Goal: Communication & Community: Answer question/provide support

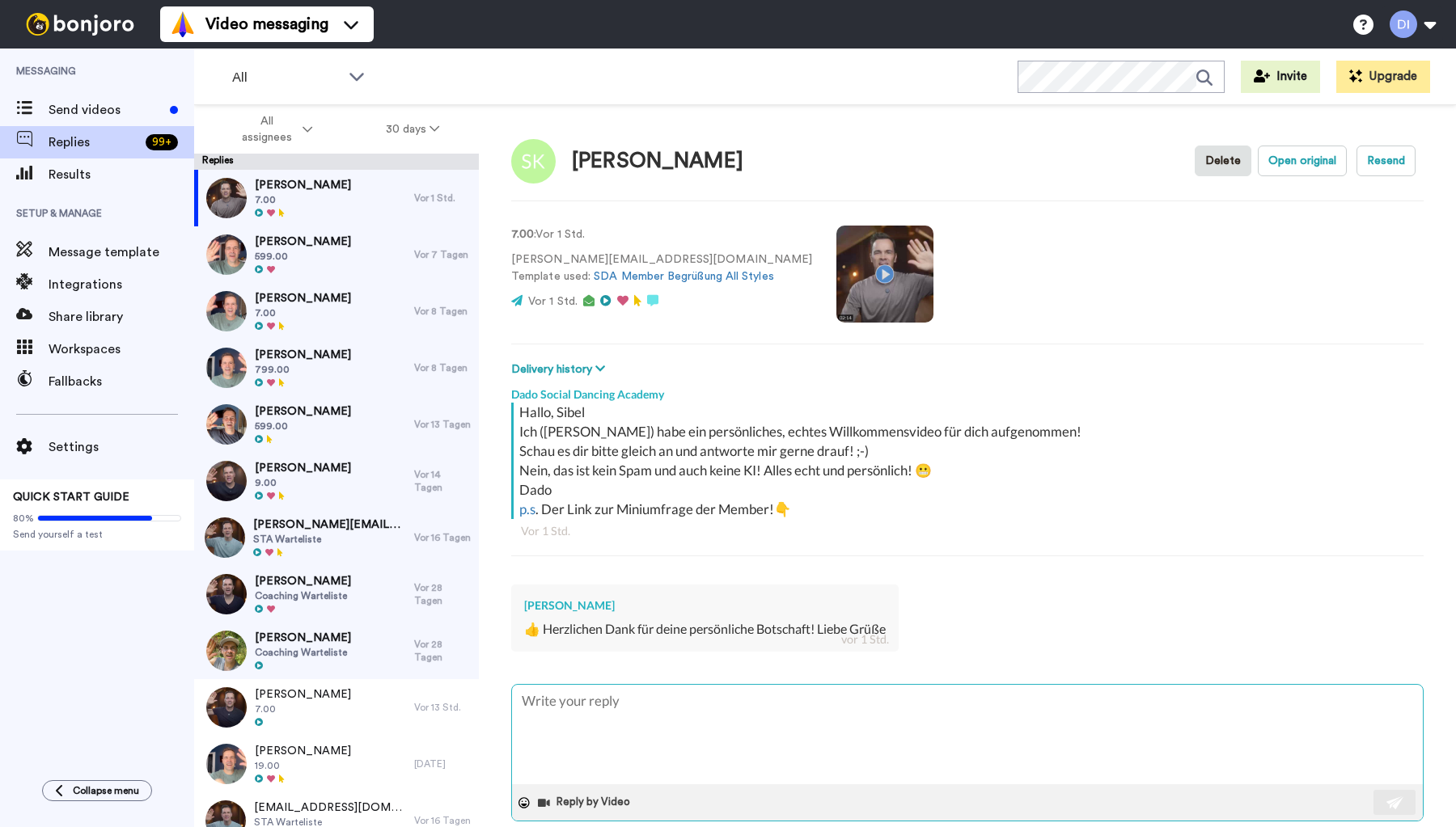
type textarea "S"
type textarea "x"
type textarea "Se"
type textarea "x"
type textarea "Seh"
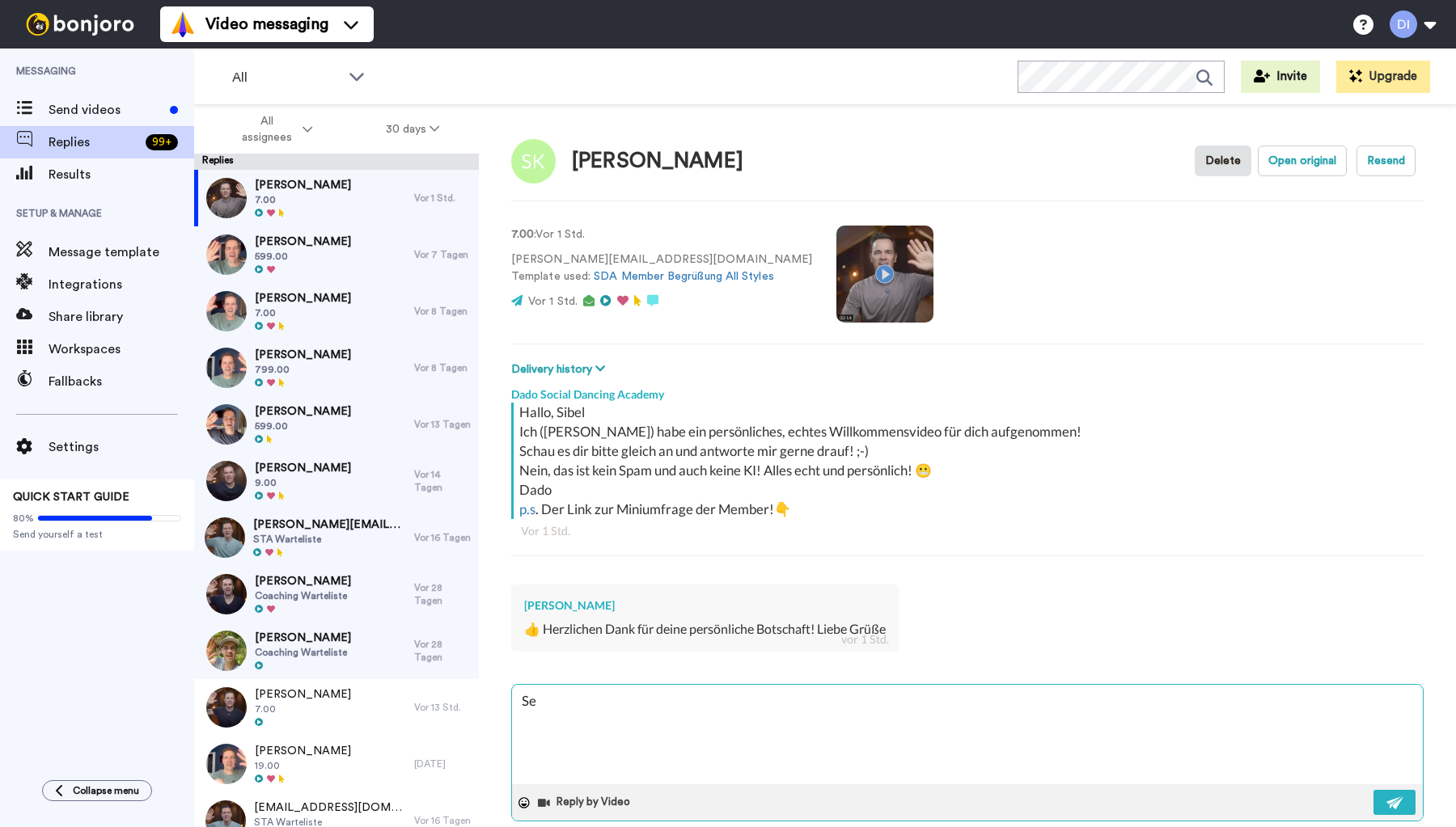
type textarea "x"
type textarea "Sehr"
type textarea "x"
type textarea "Sehr"
type textarea "x"
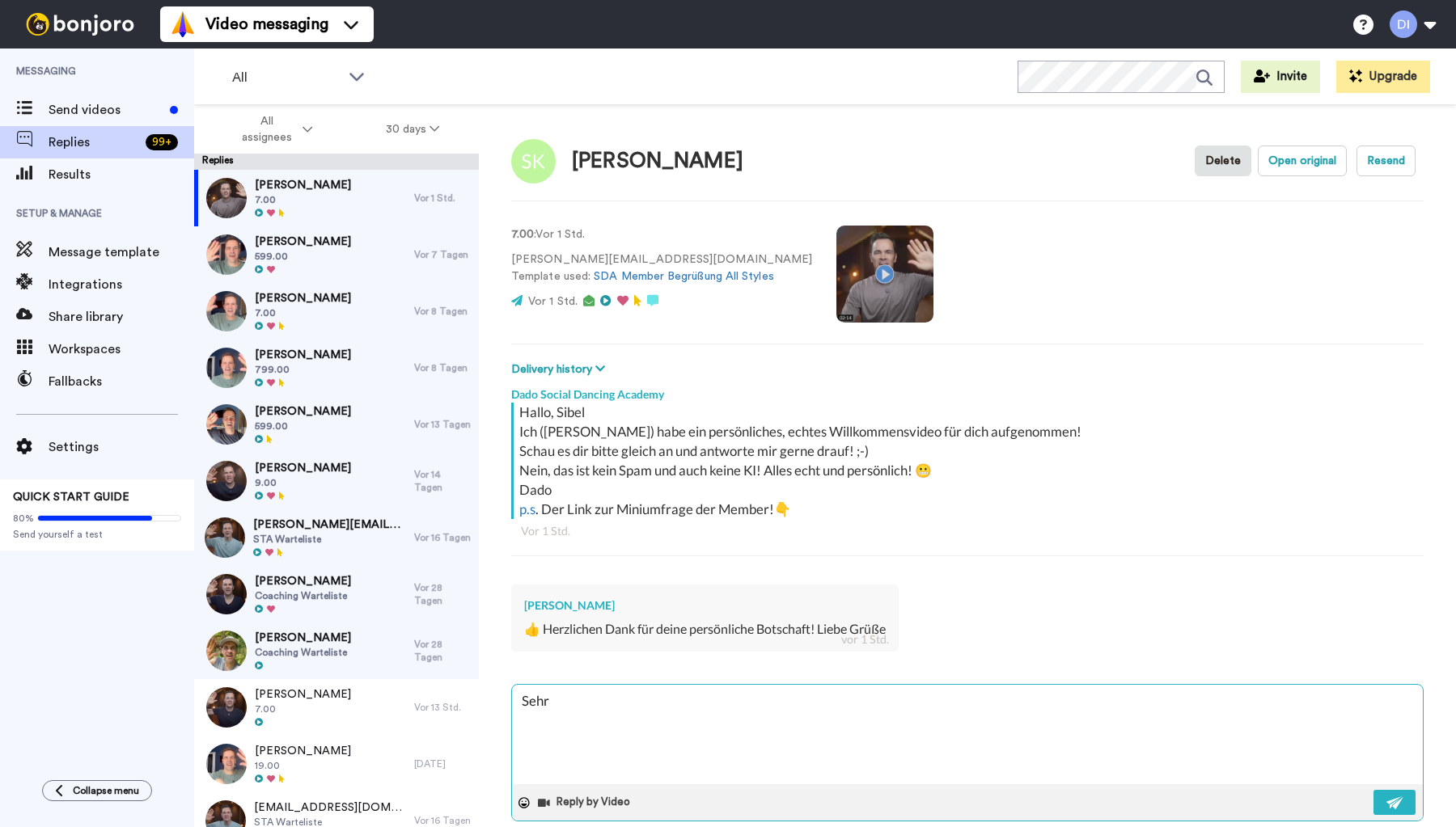
type textarea "Sehr g"
type textarea "x"
type textarea "Sehr ge"
type textarea "x"
type textarea "Sehr ger"
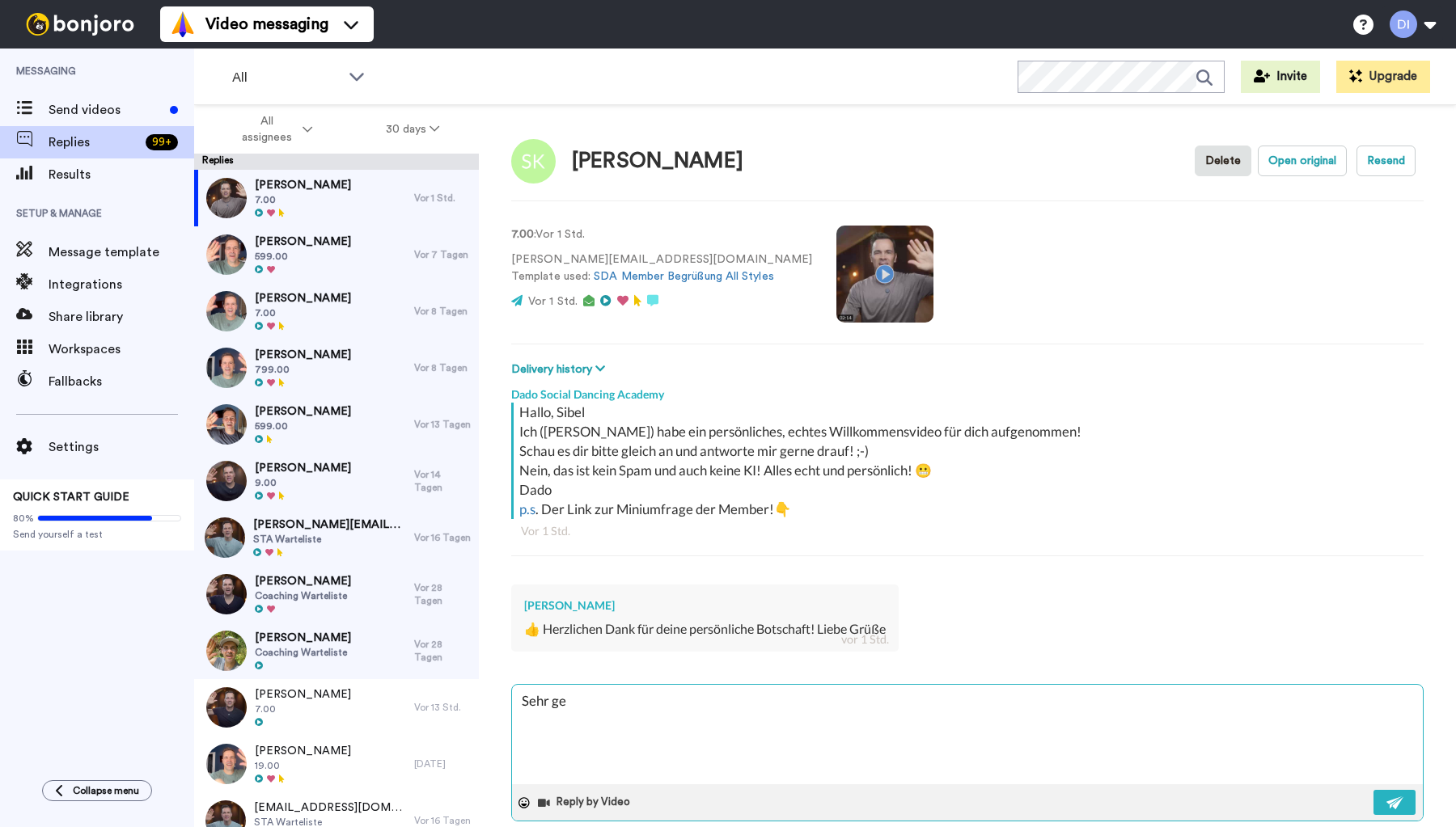
type textarea "x"
type textarea "Sehr gern"
type textarea "x"
type textarea "Sehr gerne"
type textarea "x"
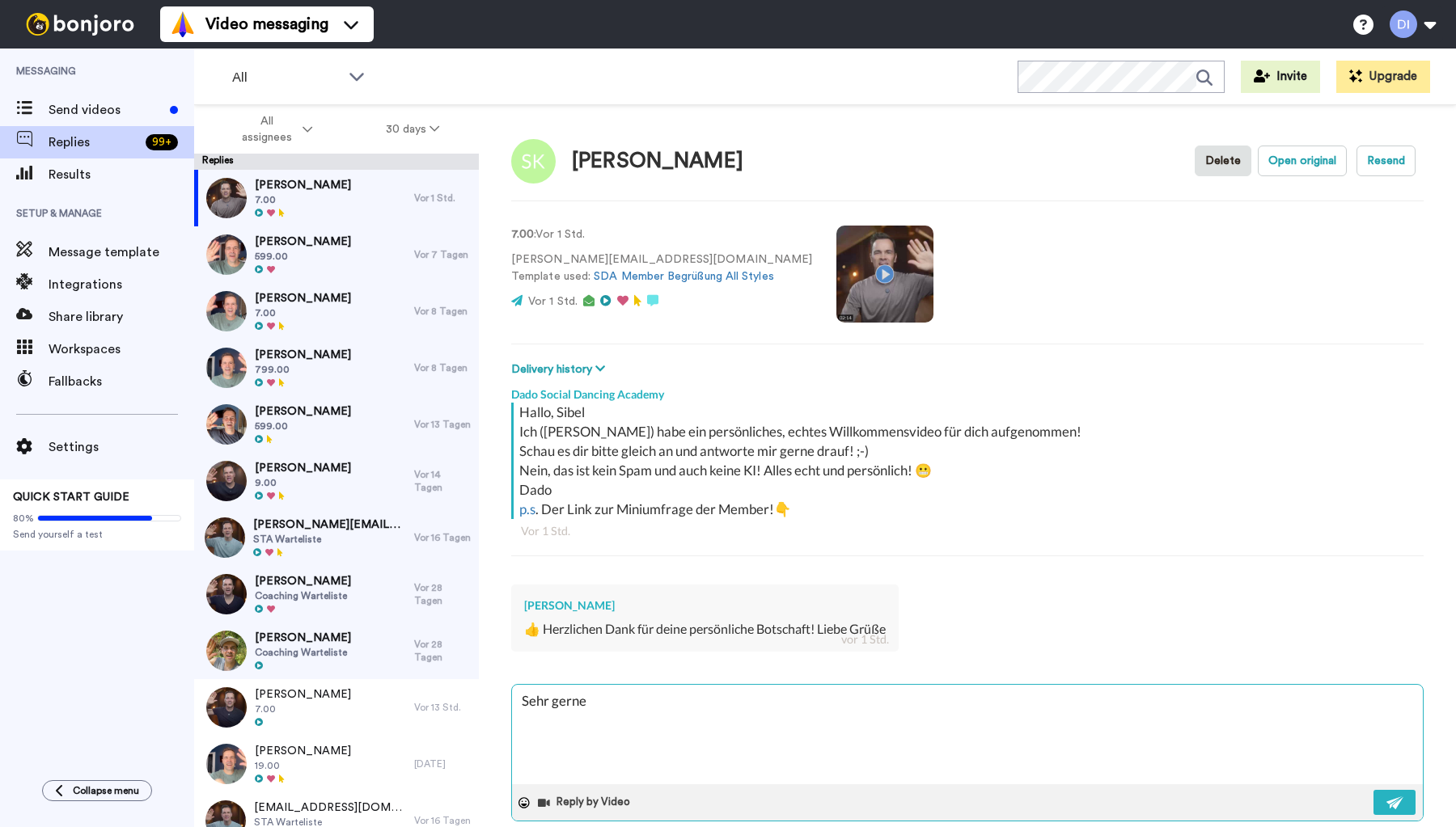
type textarea "Sehr gerne!"
type textarea "x"
type textarea "Sehr gerne!"
type textarea "x"
type textarea "Sehr gerne! V"
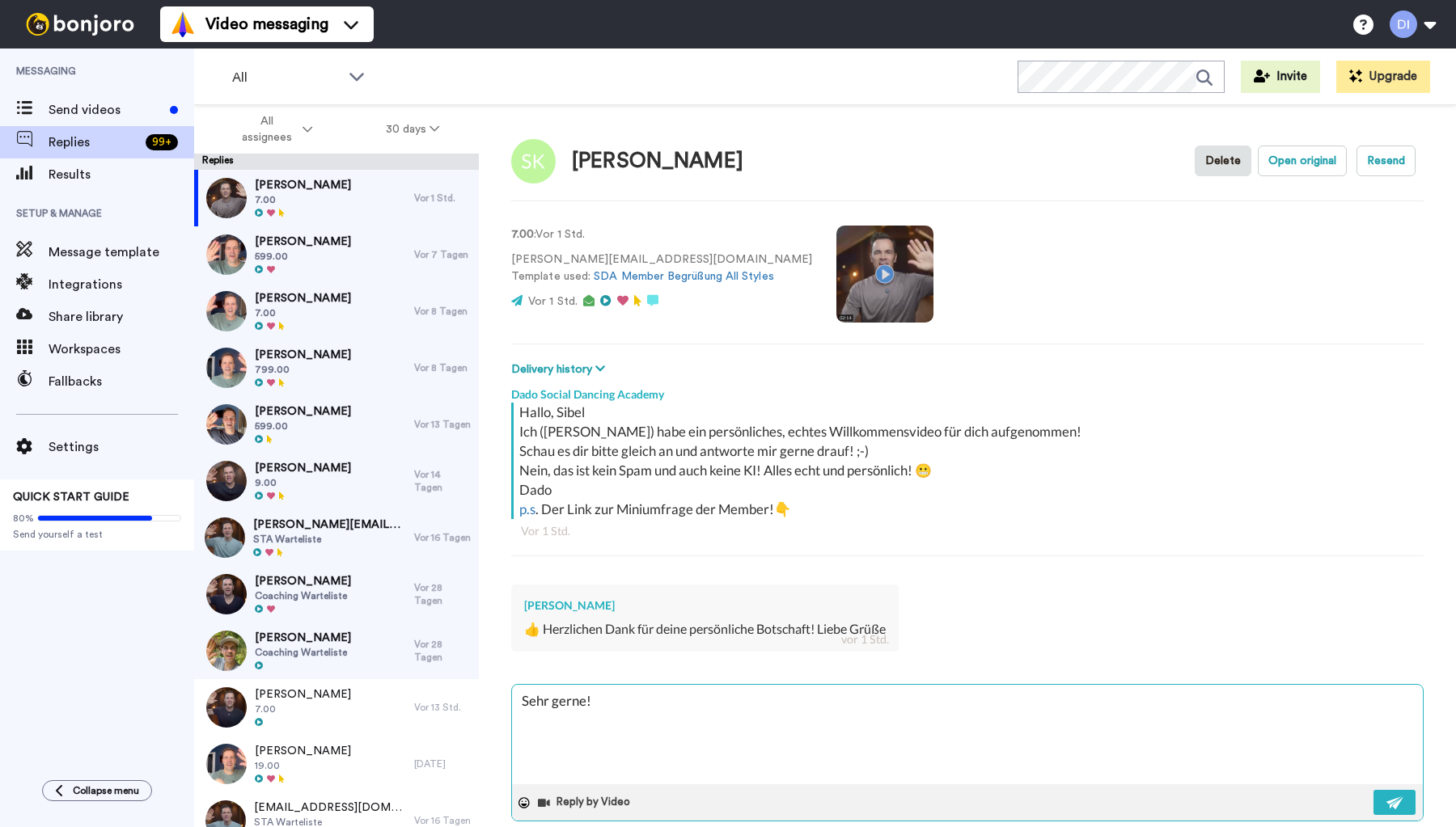
type textarea "x"
type textarea "Sehr gerne! Vi"
type textarea "x"
type textarea "Sehr gerne! Vie"
type textarea "x"
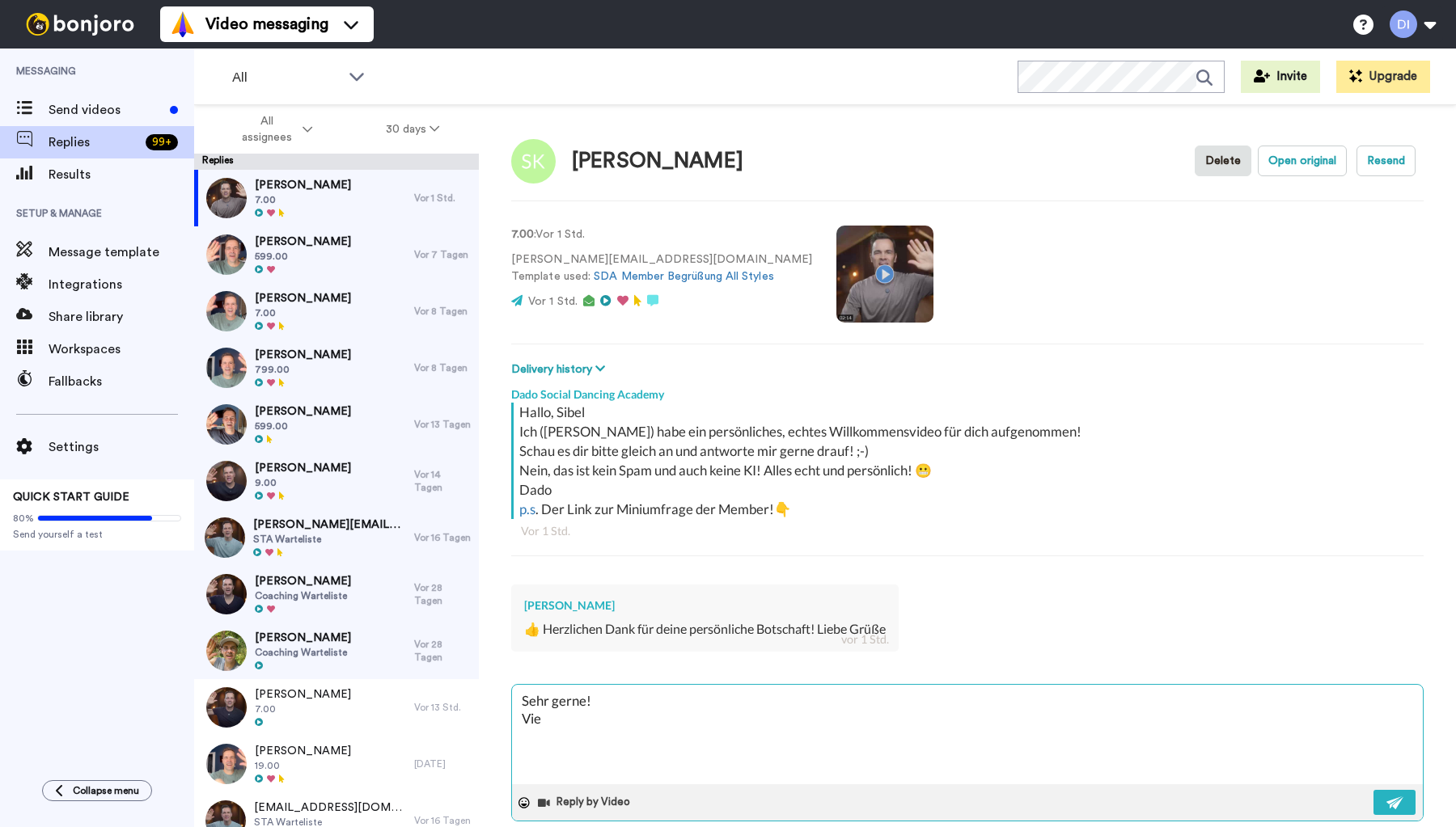
type textarea "Sehr gerne! Viel"
type textarea "x"
type textarea "Sehr gerne! Viel"
type textarea "x"
type textarea "Sehr gerne! Viel F"
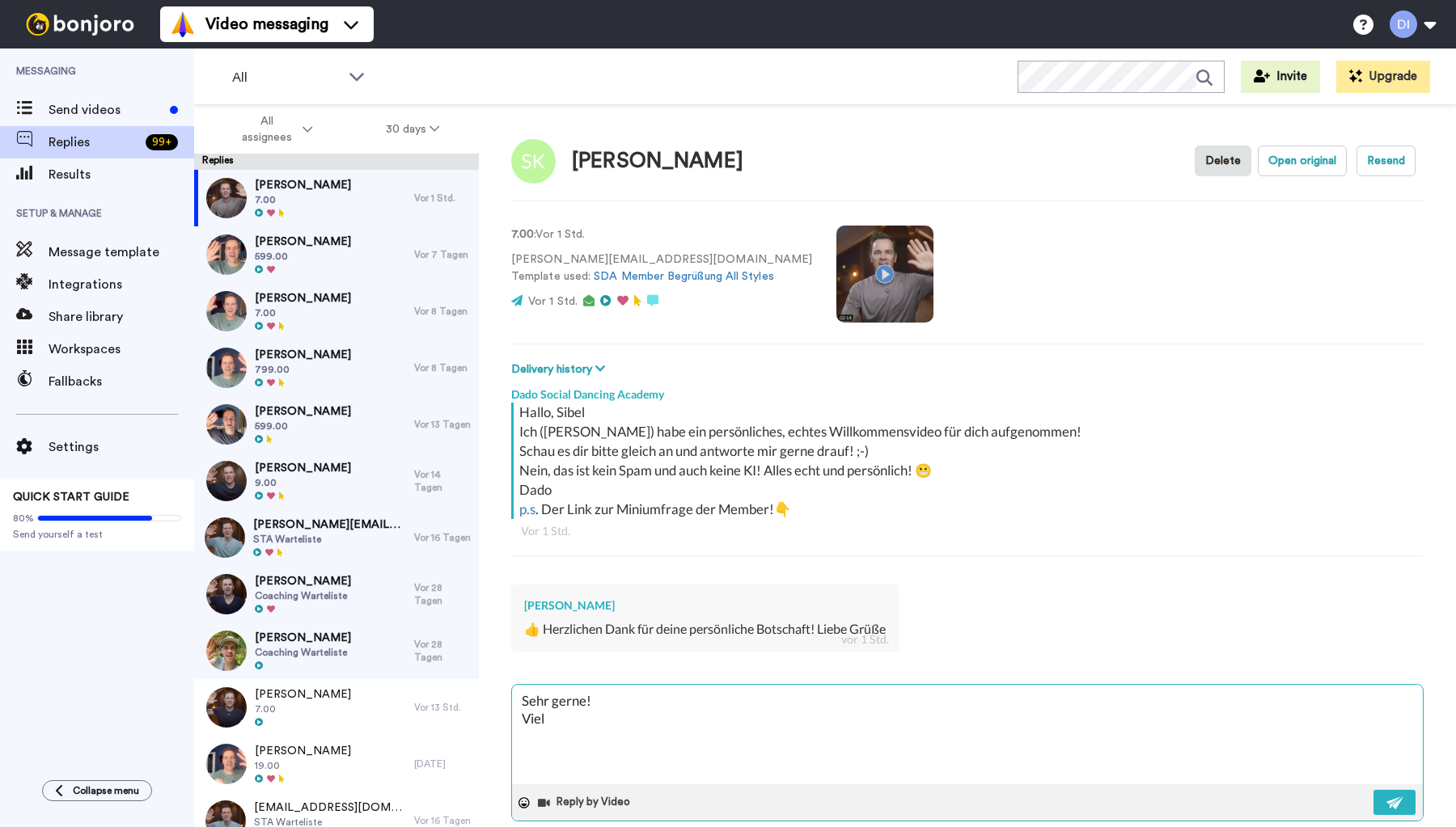
type textarea "x"
type textarea "Sehr gerne! Viel Fr"
type textarea "x"
type textarea "Sehr gerne! Viel Fre"
type textarea "x"
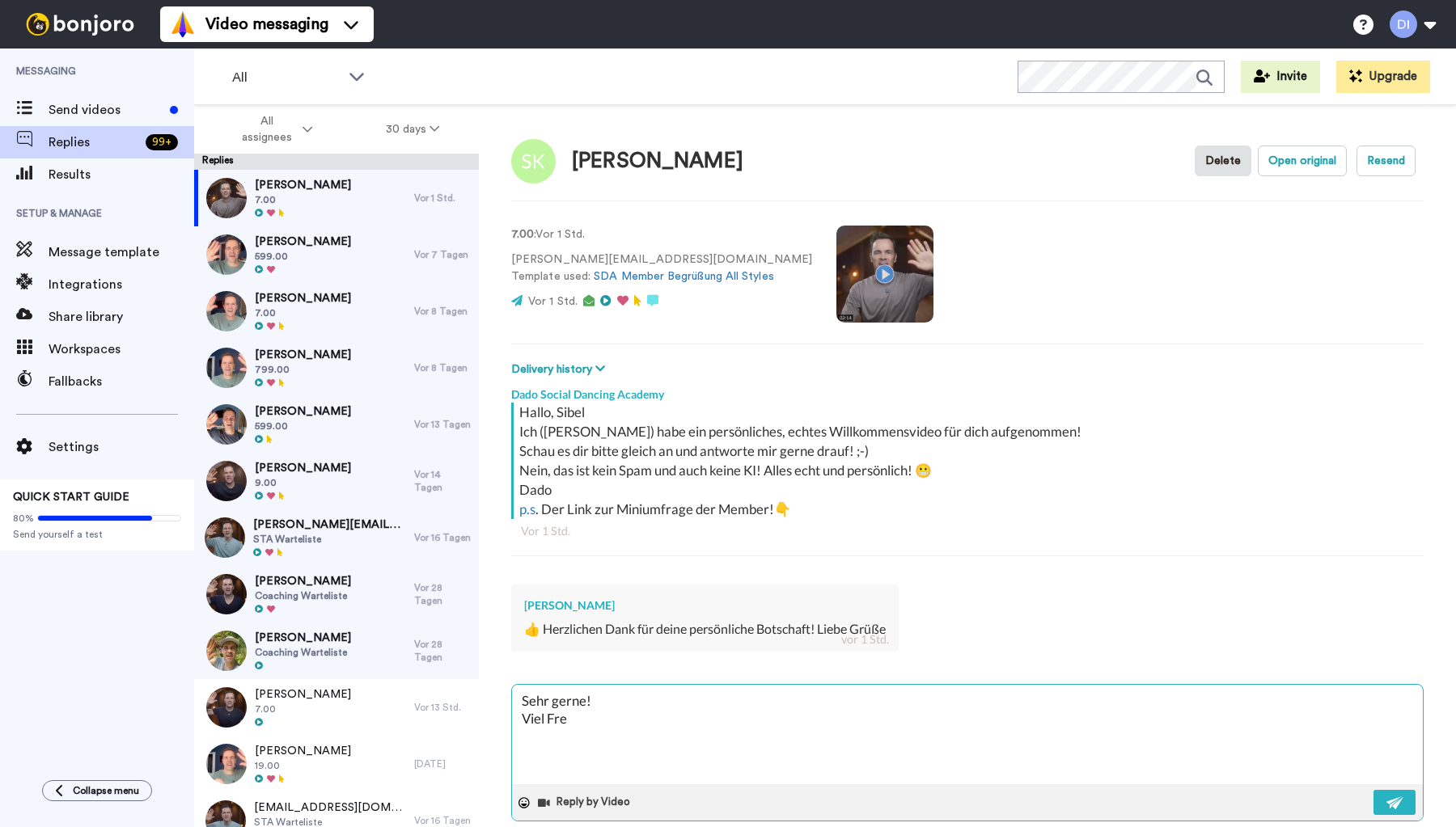
type textarea "Sehr gerne! Viel Freu"
type textarea "x"
type textarea "Sehr gerne! Viel Freud"
type textarea "x"
type textarea "Sehr gerne! Viel Freude"
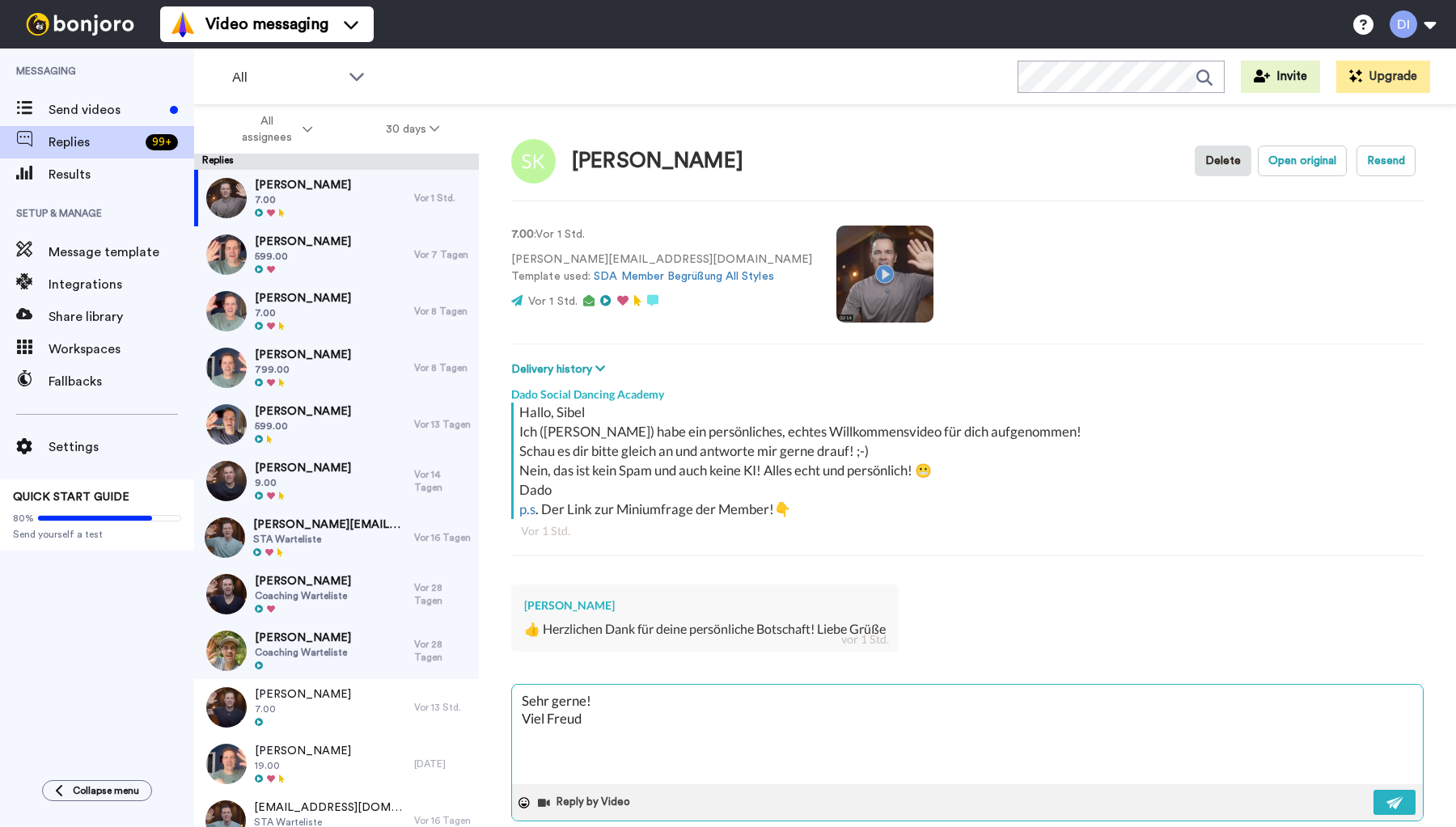
type textarea "x"
type textarea "Sehr gerne! Viel Freude"
type textarea "x"
type textarea "Sehr gerne! Viel Freude i"
type textarea "x"
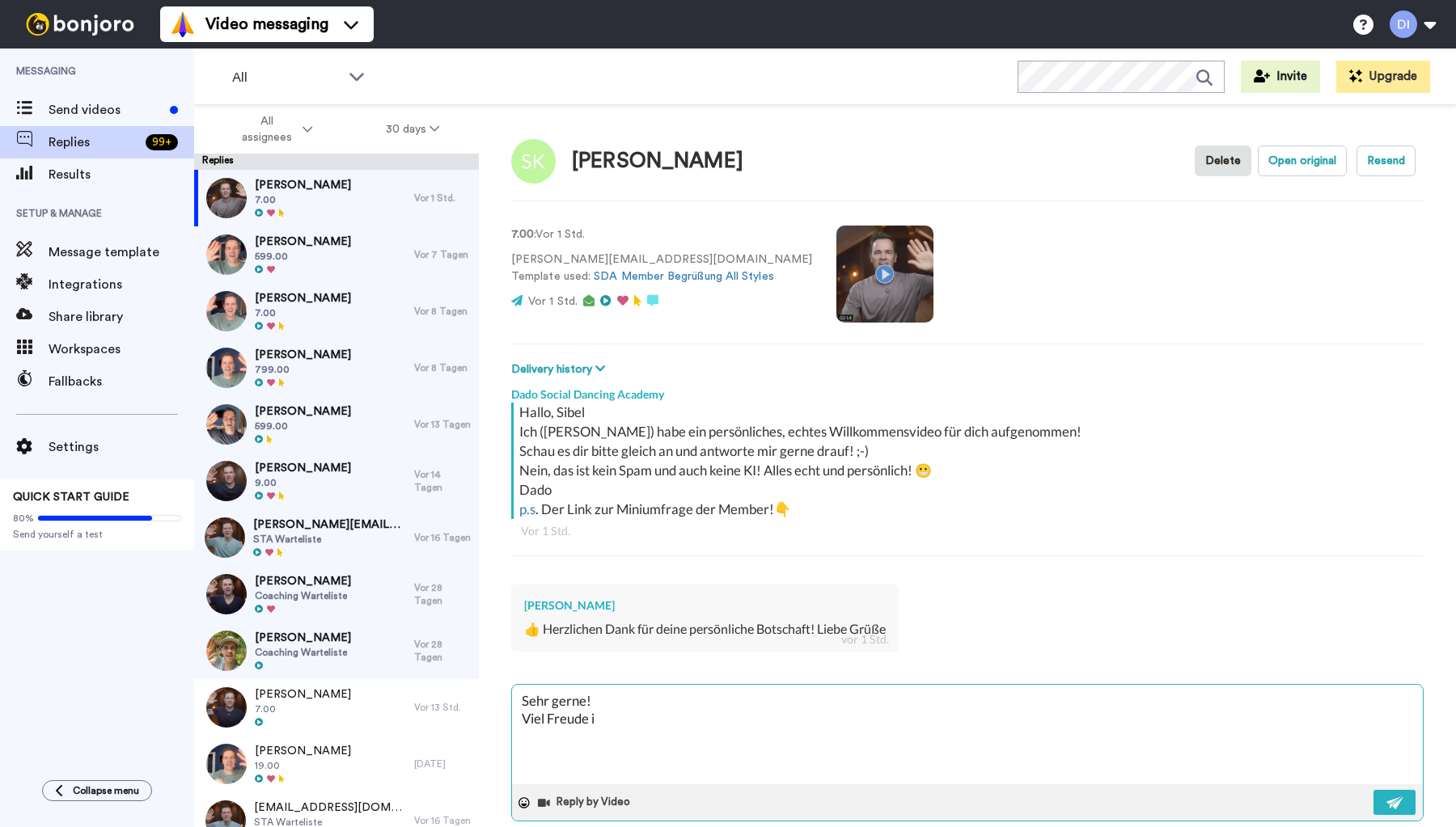
type textarea "Sehr gerne! Viel Freude in"
type textarea "x"
type textarea "Sehr gerne! Viel Freude in"
type textarea "x"
type textarea "Sehr gerne! Viel Freude in d"
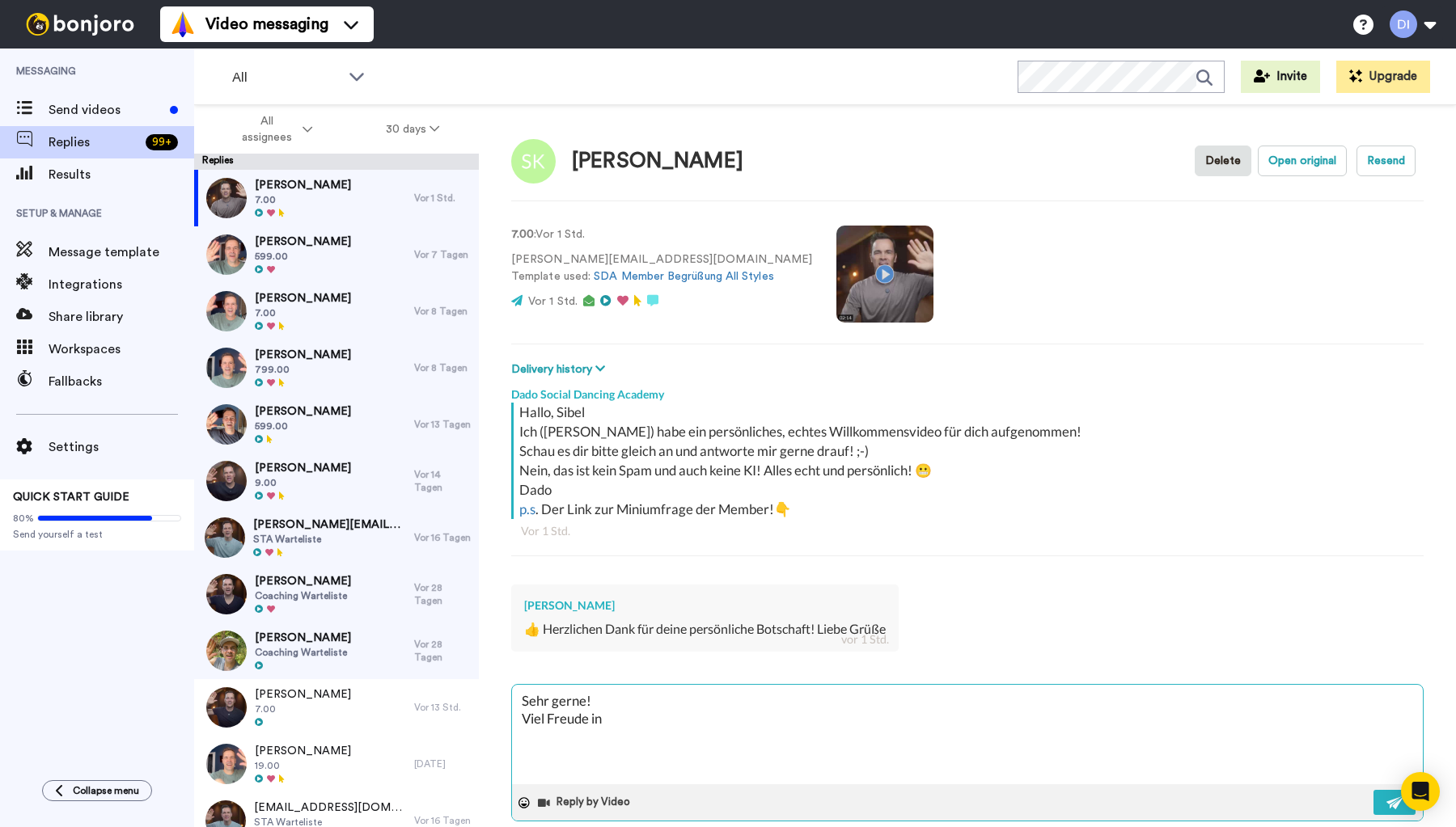
type textarea "x"
type textarea "Sehr gerne! Viel Freude in de"
type textarea "x"
type textarea "Sehr gerne! Viel Freude in der"
type textarea "x"
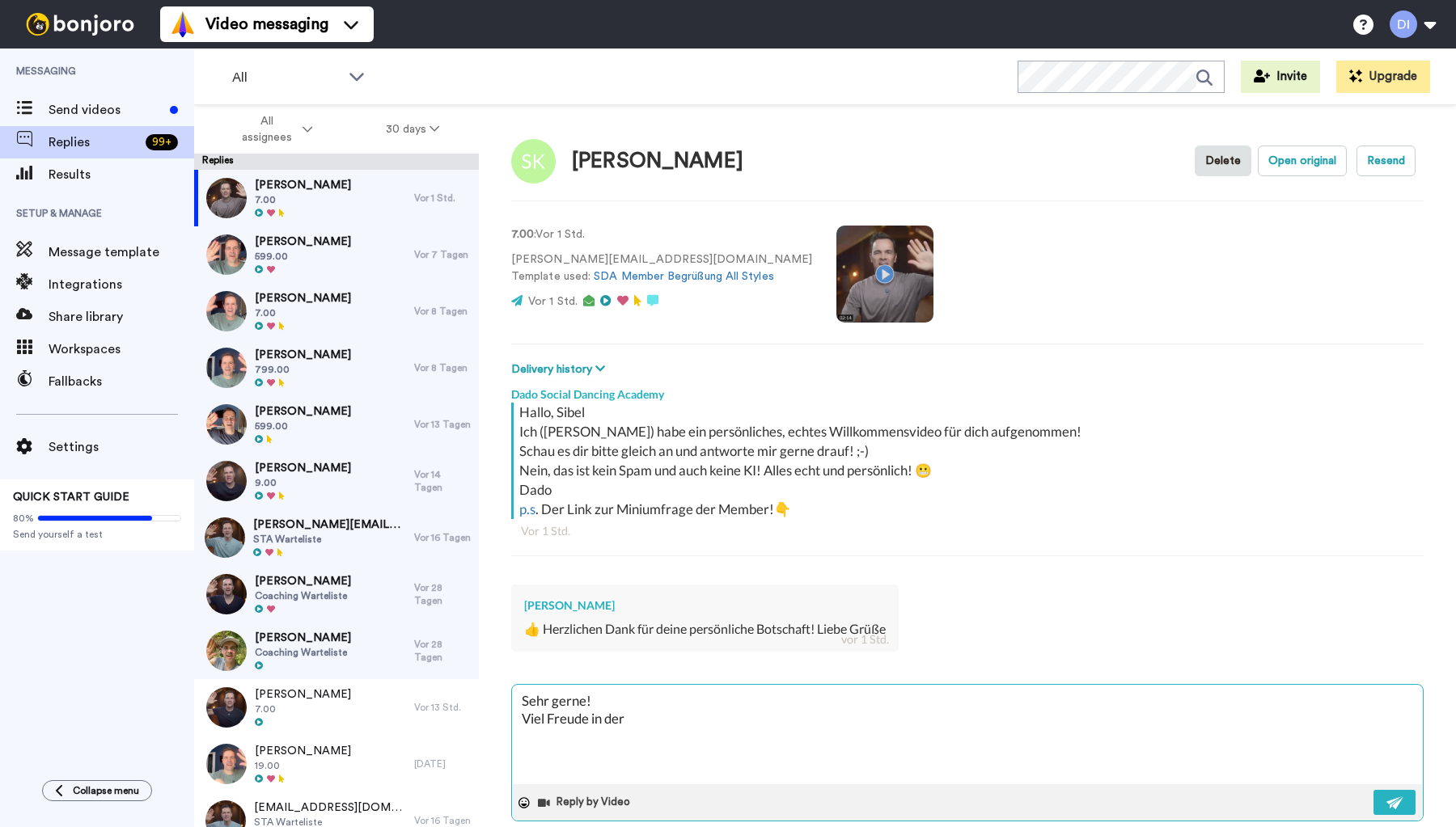
type textarea "Sehr gerne! Viel Freude in der"
type textarea "x"
type textarea "Sehr gerne! Viel Freude in der S"
type textarea "x"
type textarea "Sehr gerne! Viel Freude in der SD"
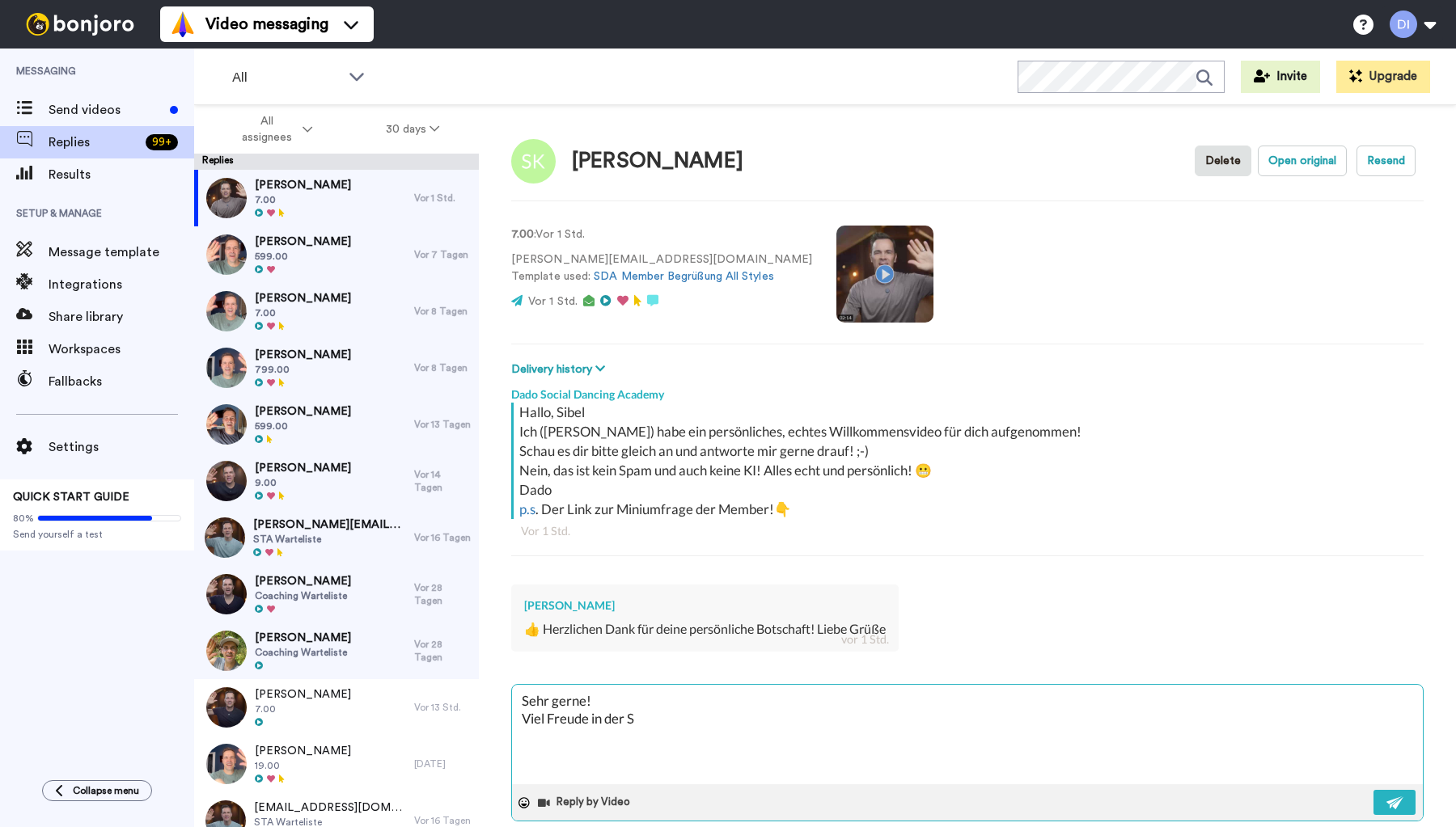
type textarea "x"
type textarea "Sehr gerne! Viel Freude in der SDA"
type textarea "x"
type textarea "Sehr gerne! Viel Freude in der SDA!"
type textarea "x"
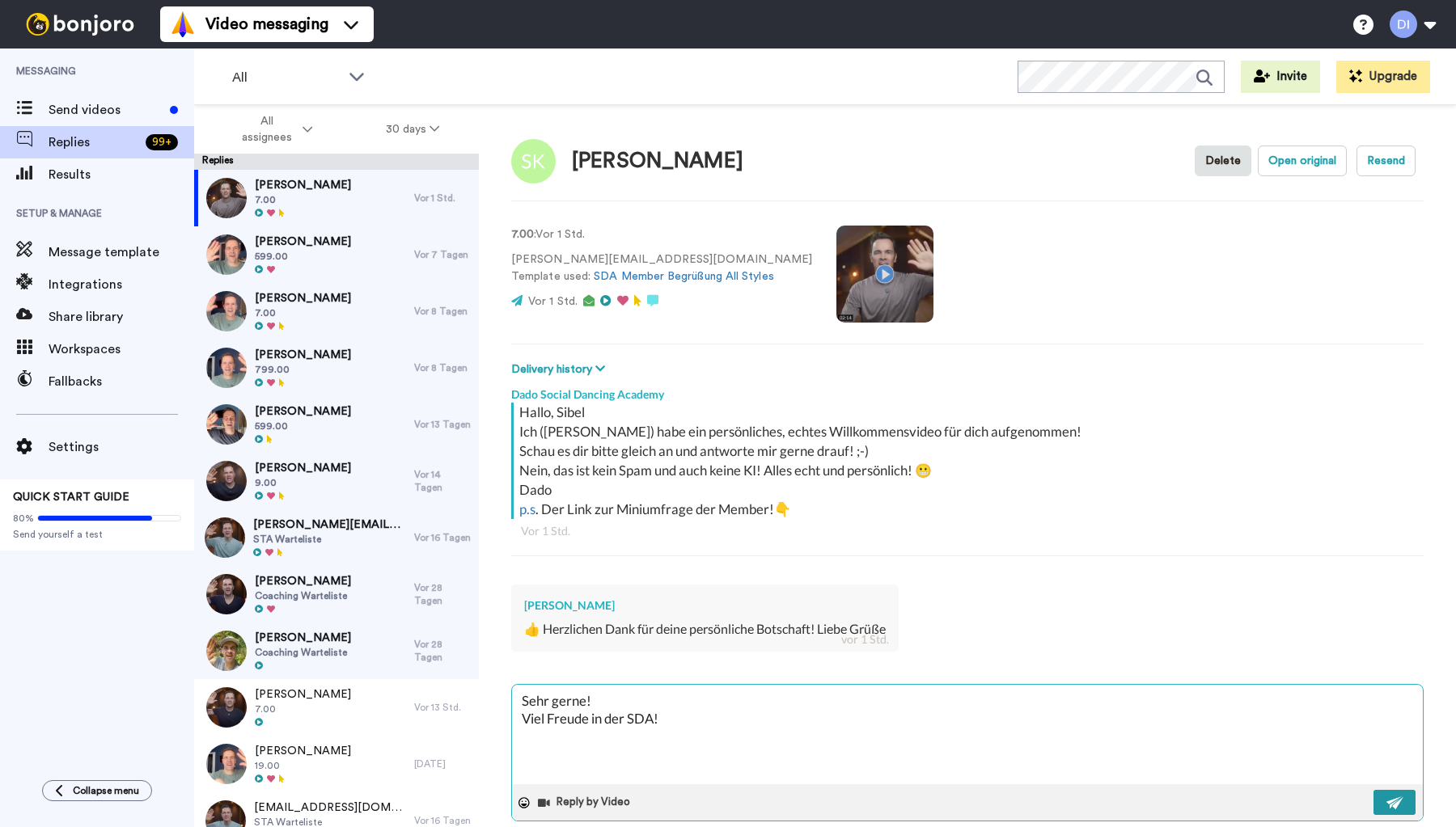
type textarea "Sehr gerne! Viel Freude in der SDA!"
click at [1392, 805] on img at bounding box center [1395, 802] width 18 height 13
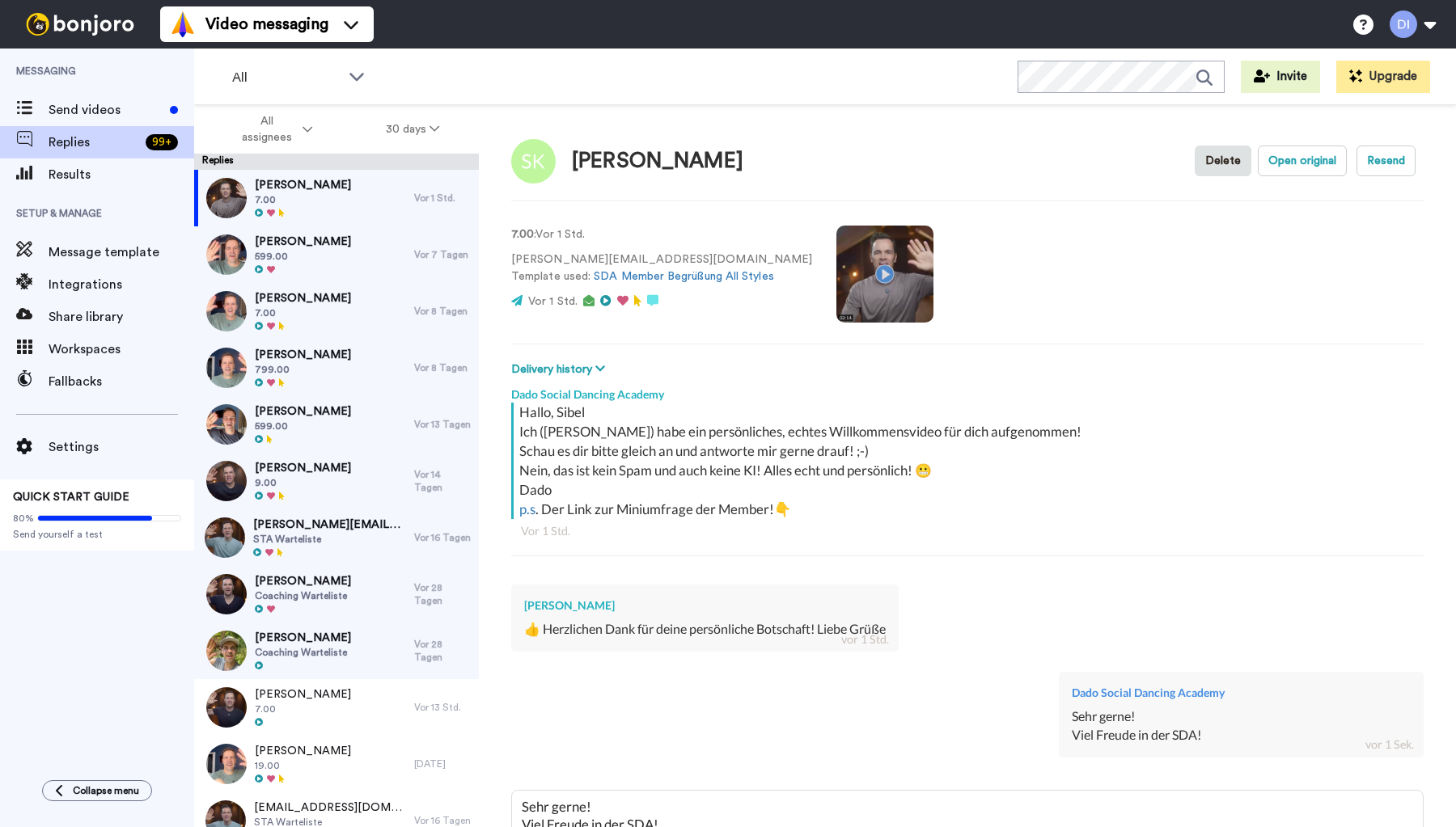
type textarea "x"
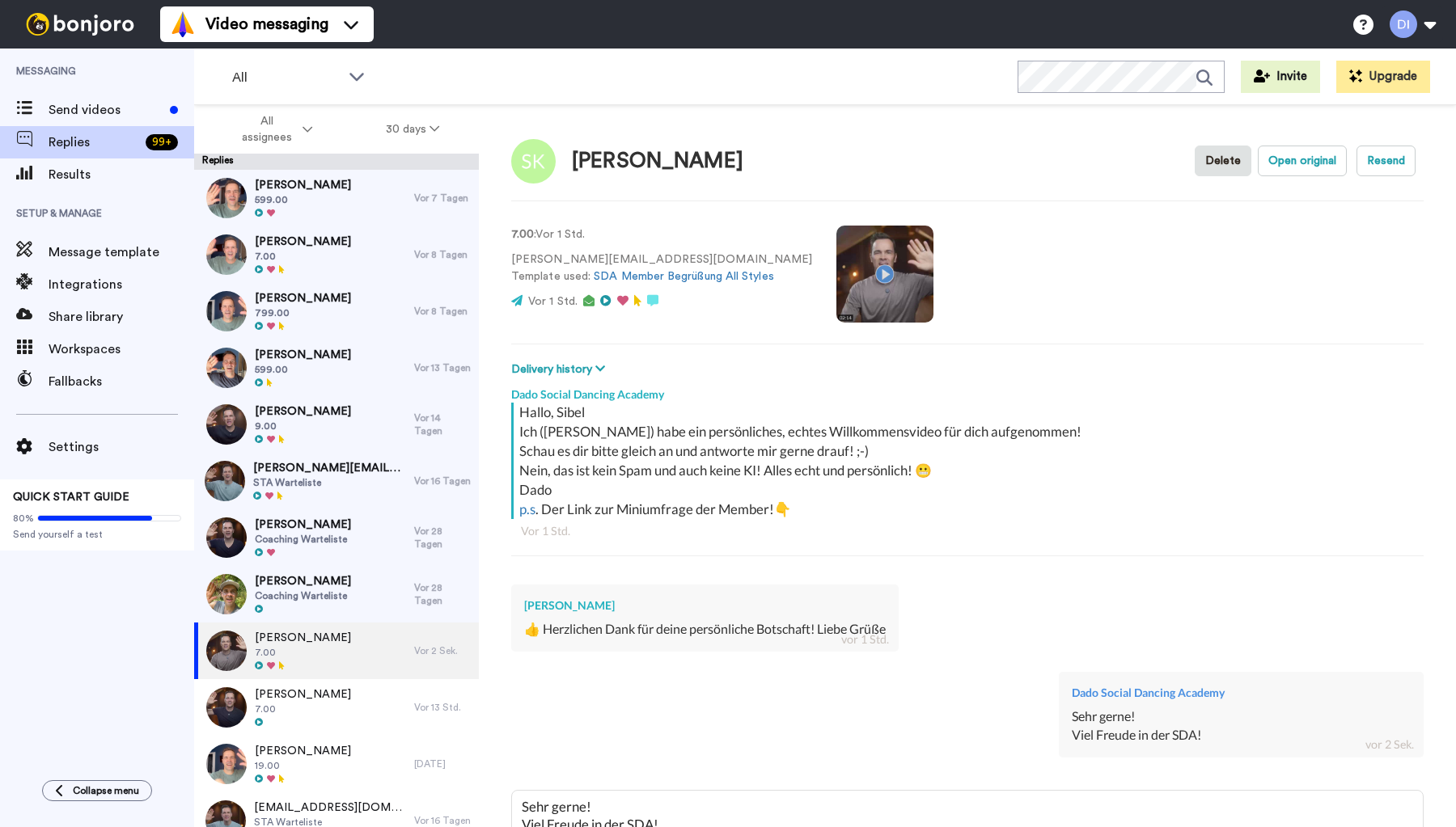
click at [846, 271] on video at bounding box center [885, 274] width 97 height 97
